Goal: Task Accomplishment & Management: Manage account settings

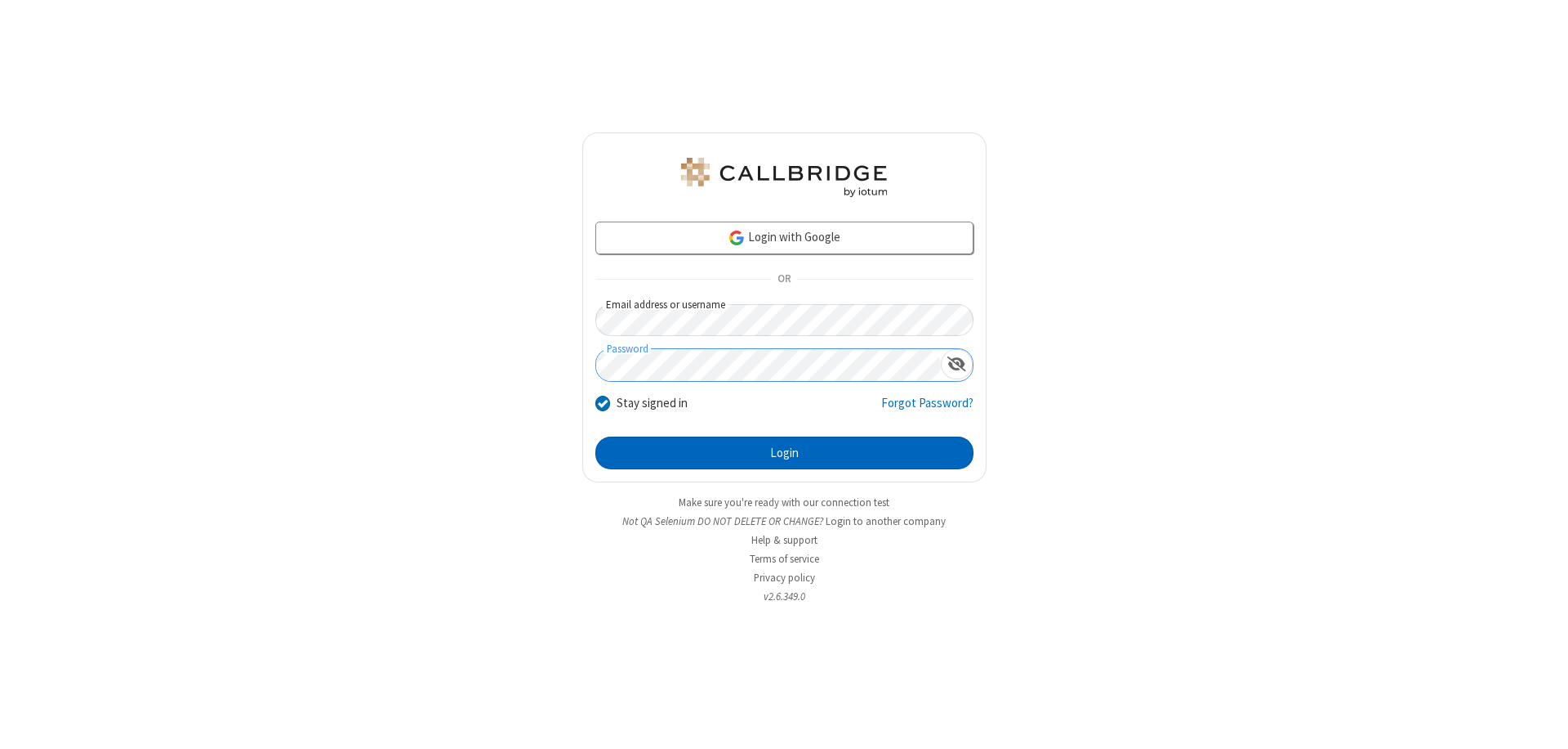
click at [784, 452] on button "Login" at bounding box center [784, 452] width 378 height 32
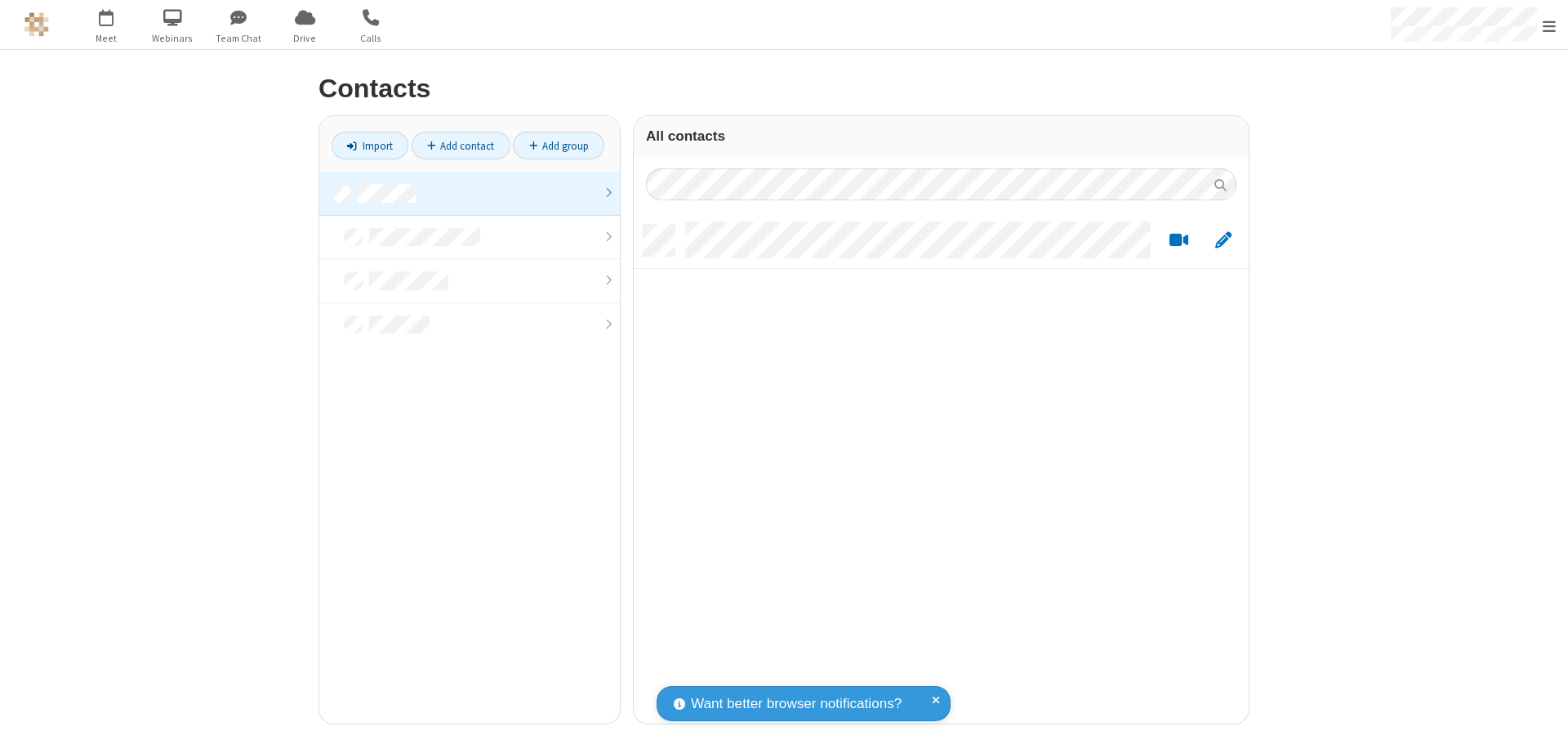
scroll to position [498, 603]
click at [469, 193] on link at bounding box center [469, 193] width 301 height 44
click at [559, 146] on link "Add group" at bounding box center [558, 145] width 91 height 28
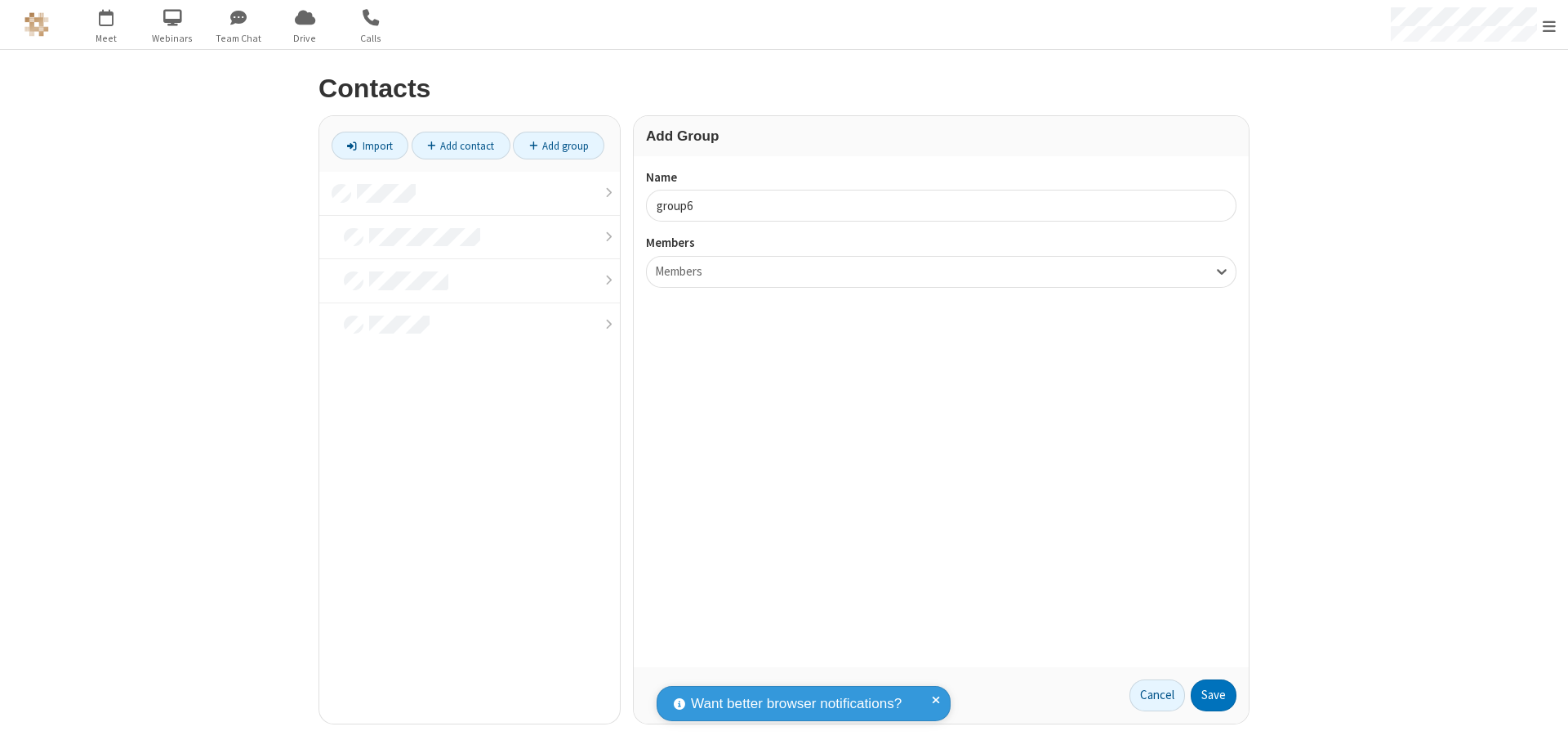
type input "group6"
click at [1214, 694] on button "Save" at bounding box center [1214, 695] width 46 height 32
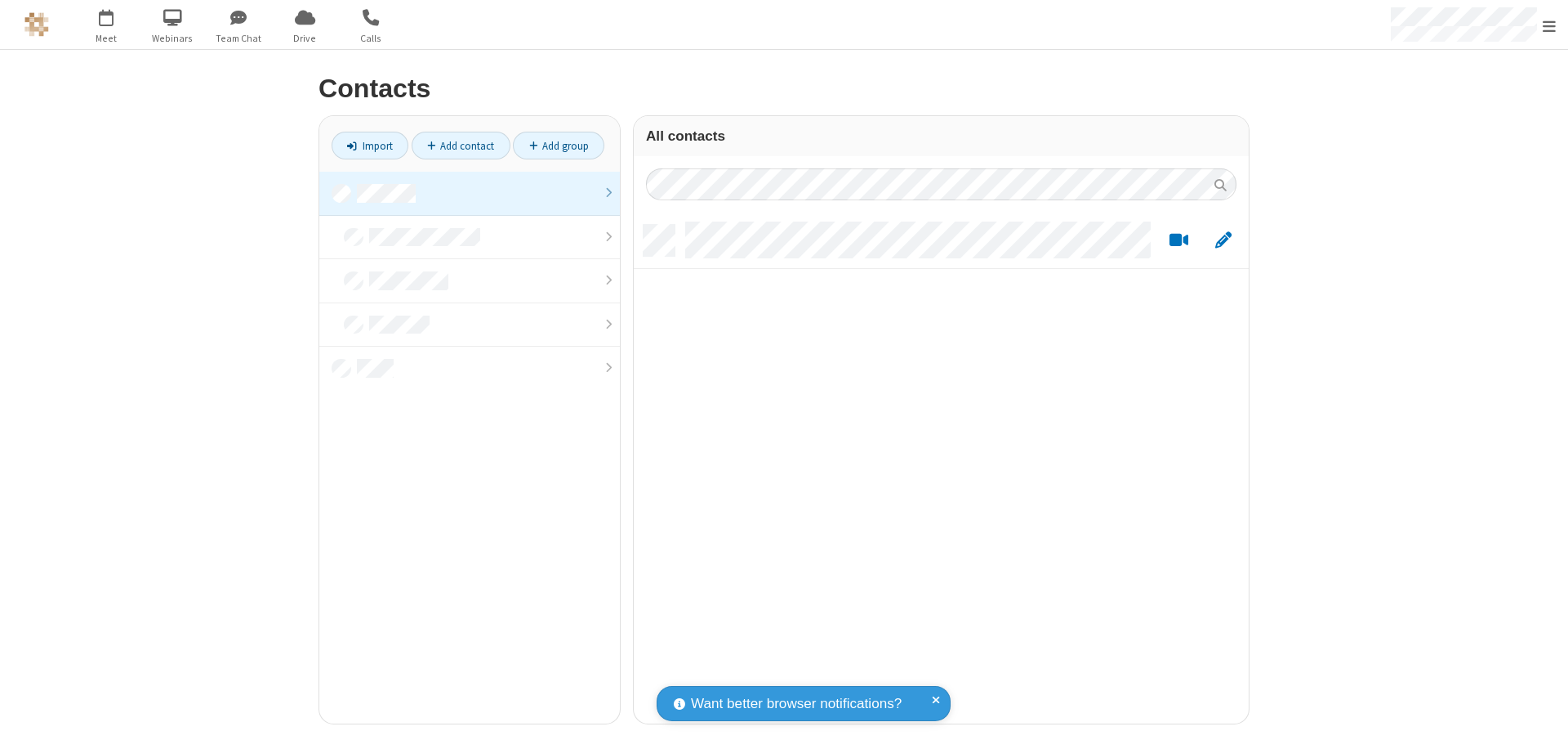
scroll to position [498, 603]
click at [469, 193] on link at bounding box center [469, 193] width 301 height 44
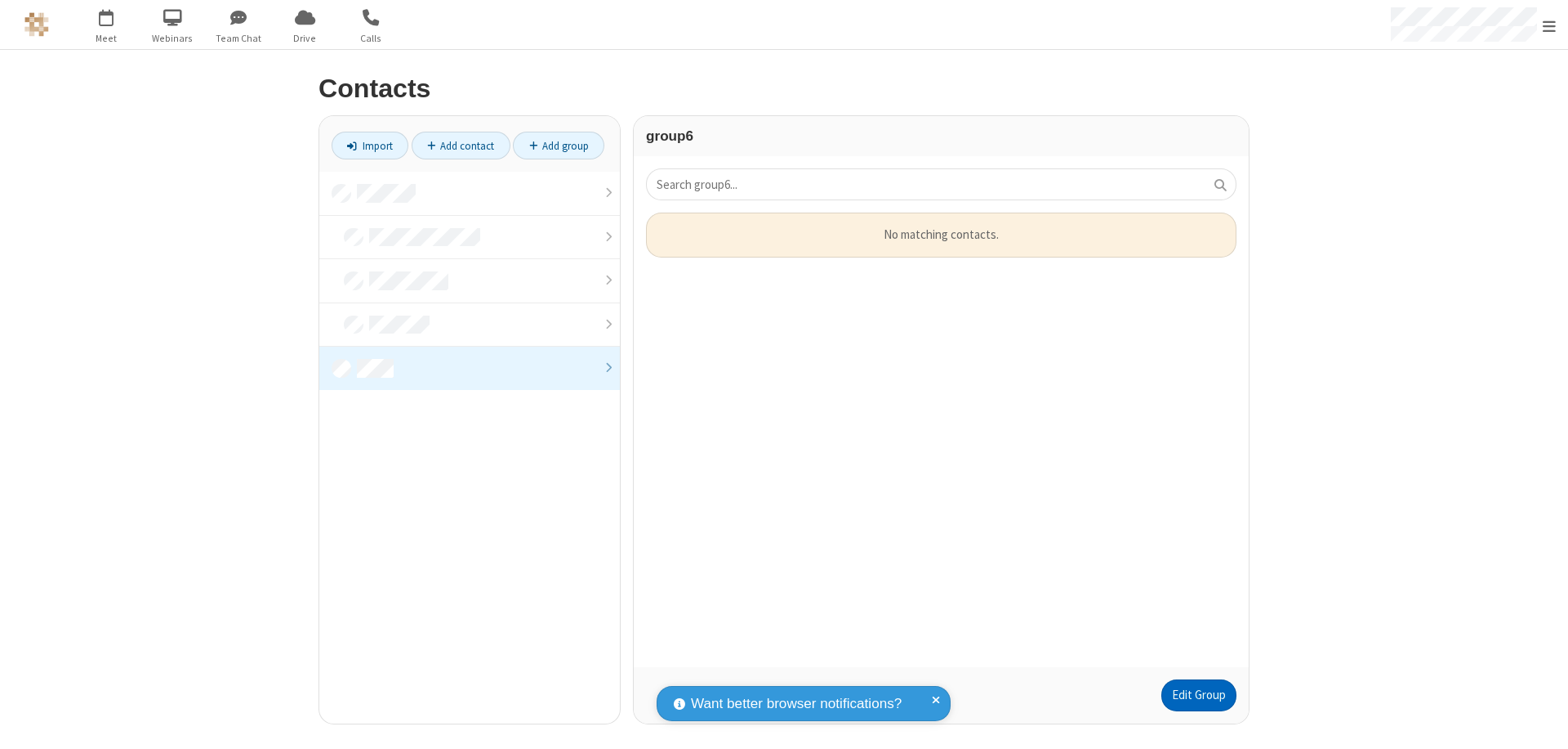
click at [1198, 694] on link "Edit Group" at bounding box center [1199, 695] width 75 height 32
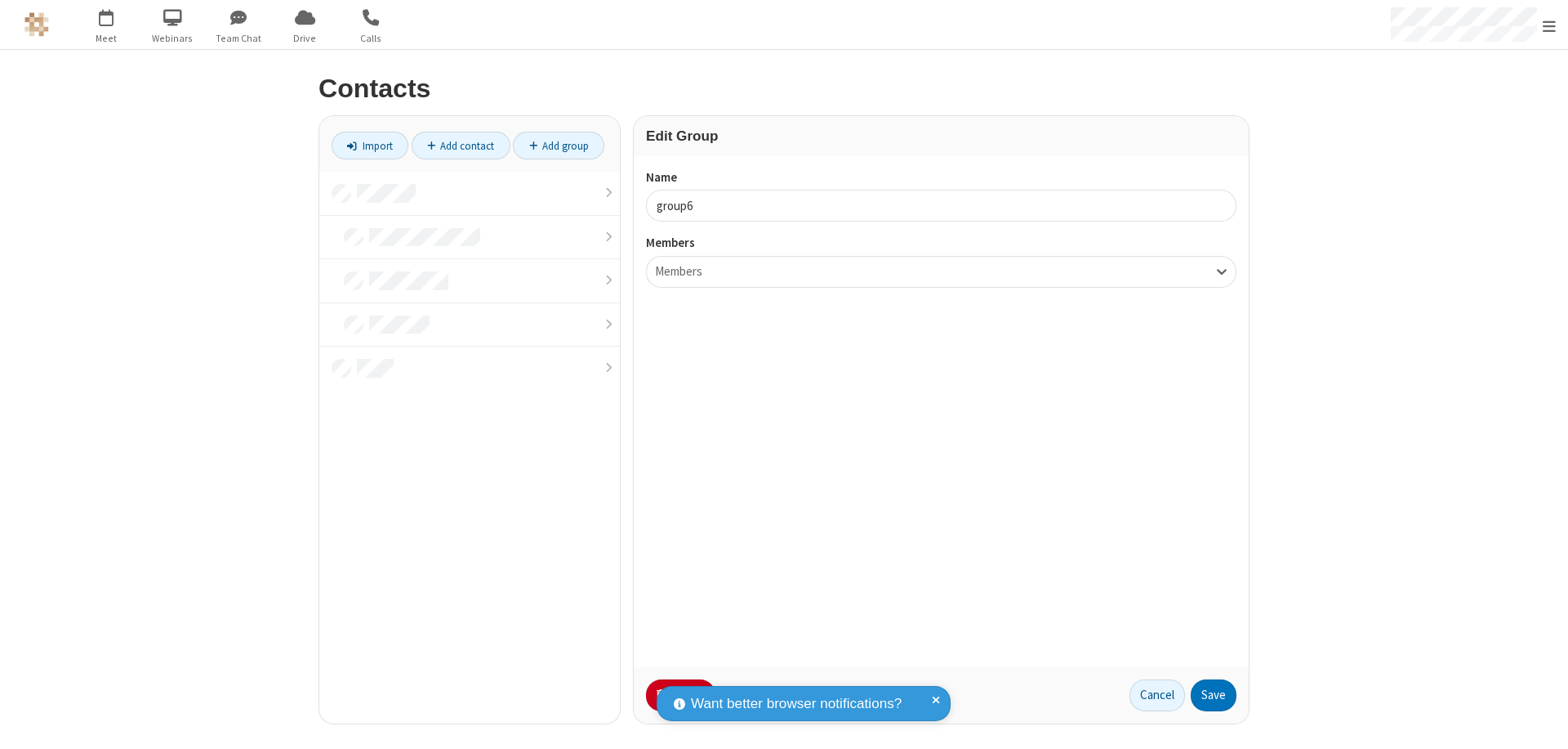
click at [0, 0] on button "No Thanks" at bounding box center [0, 0] width 0 height 0
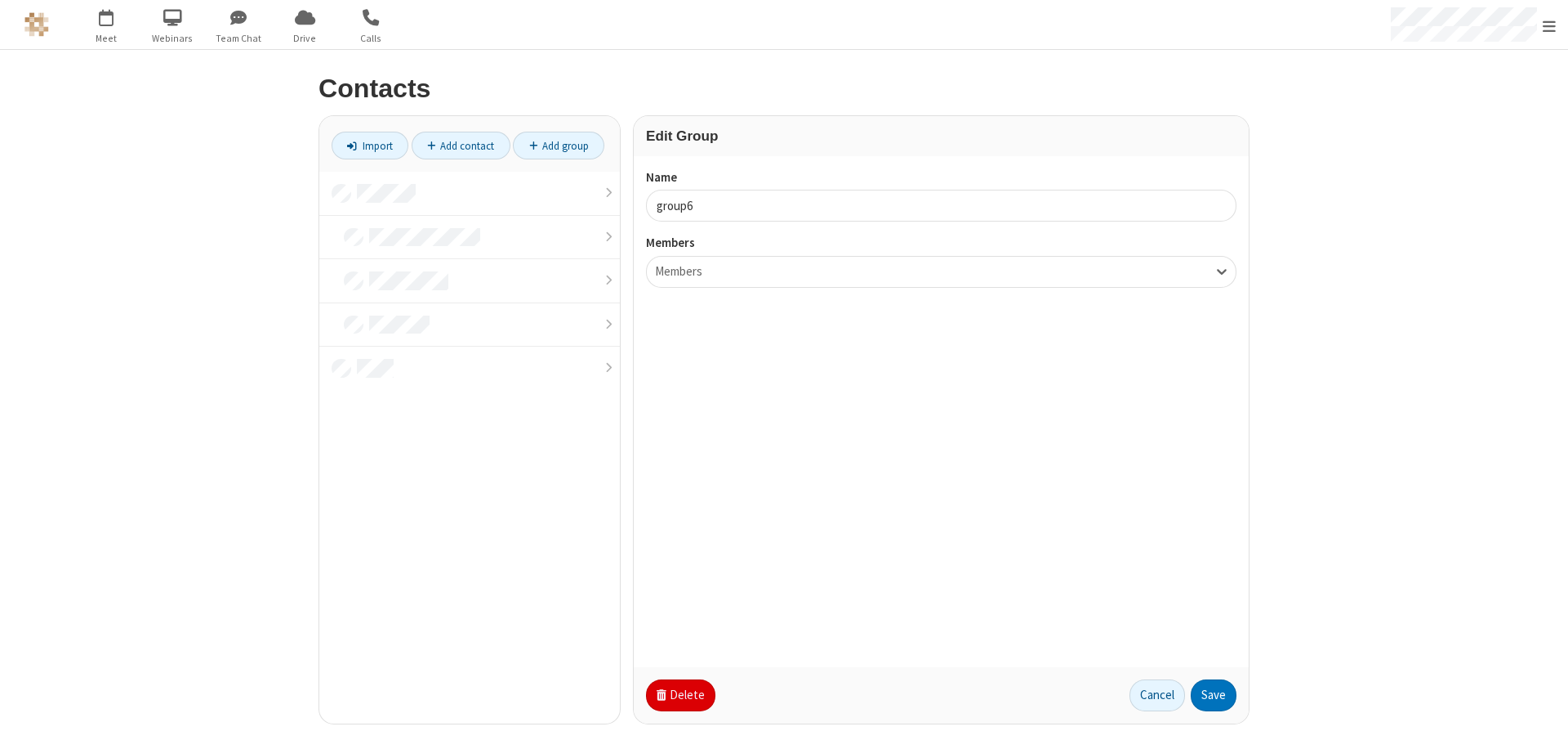
click at [679, 694] on button "Delete" at bounding box center [681, 695] width 70 height 32
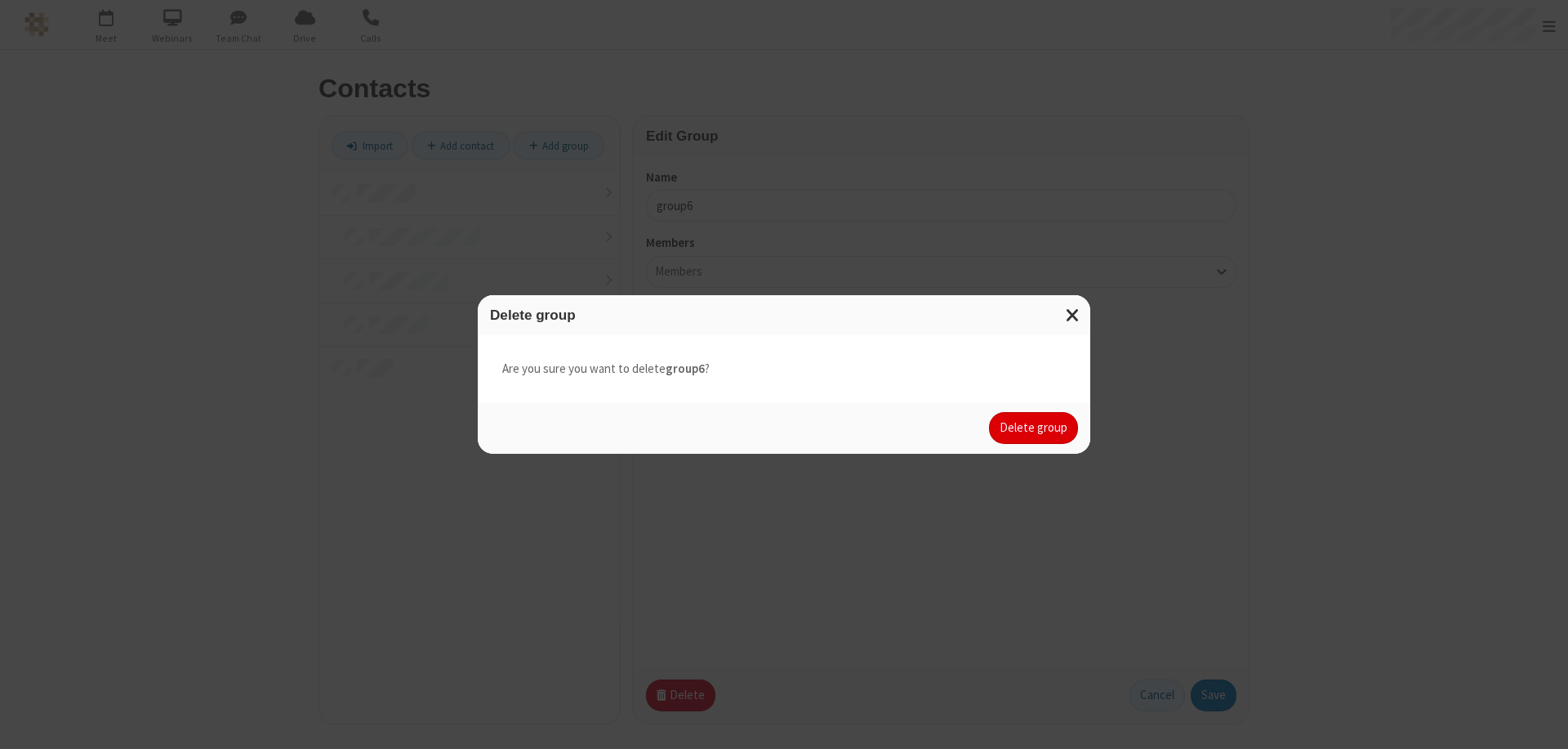
click at [1034, 428] on button "Delete group" at bounding box center [1033, 428] width 89 height 32
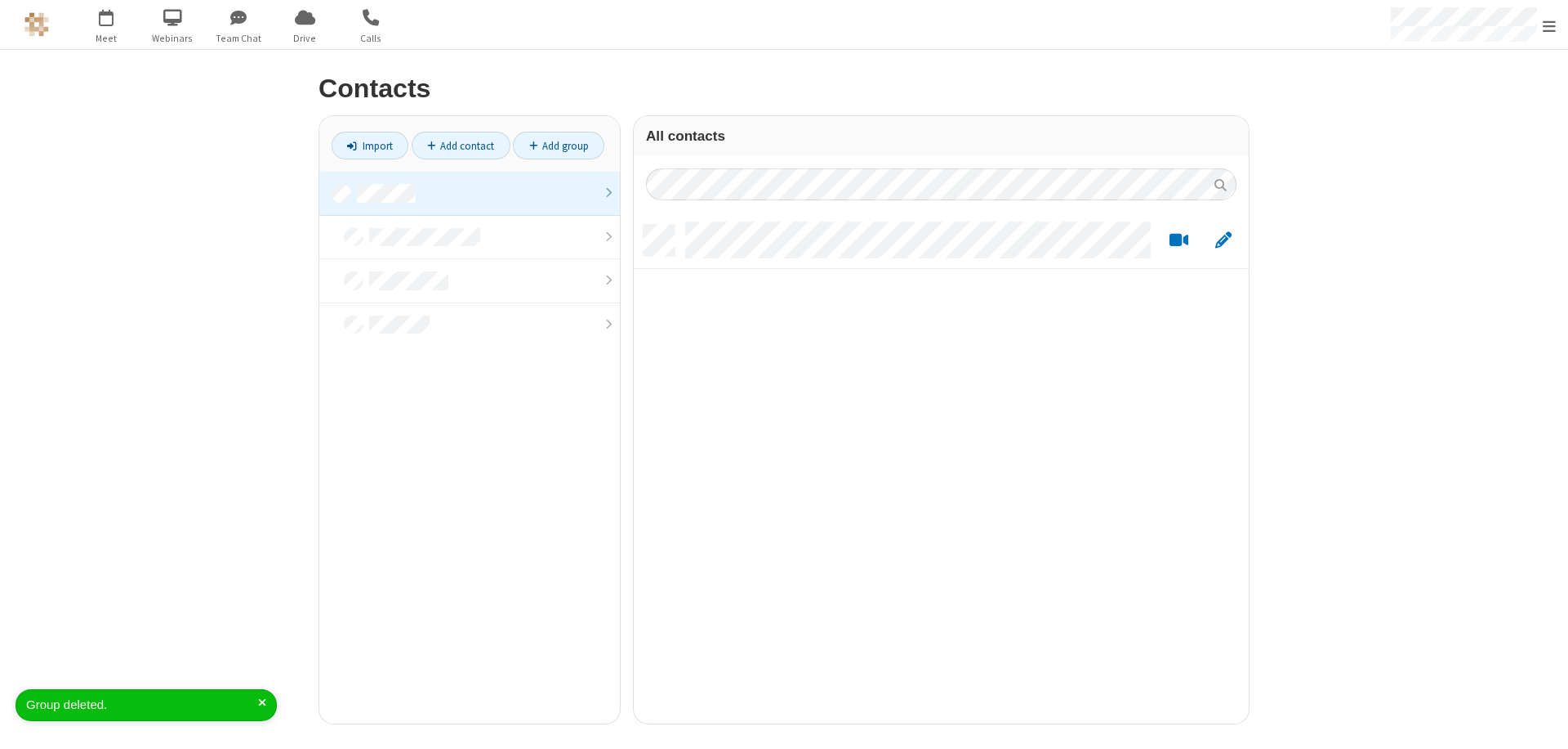
scroll to position [498, 603]
